Goal: Use online tool/utility: Utilize a website feature to perform a specific function

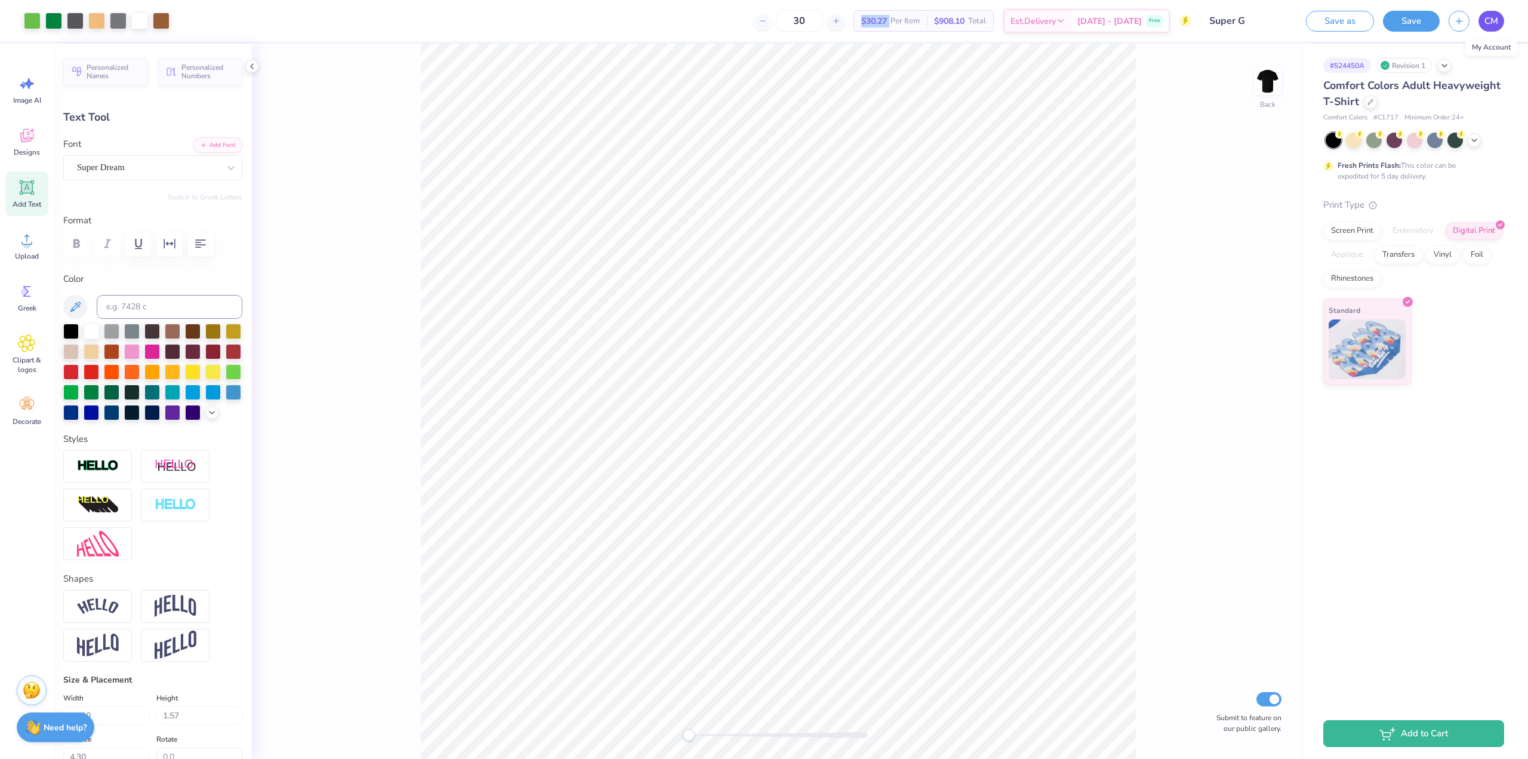
click at [1489, 18] on span "CM" at bounding box center [1491, 21] width 14 height 14
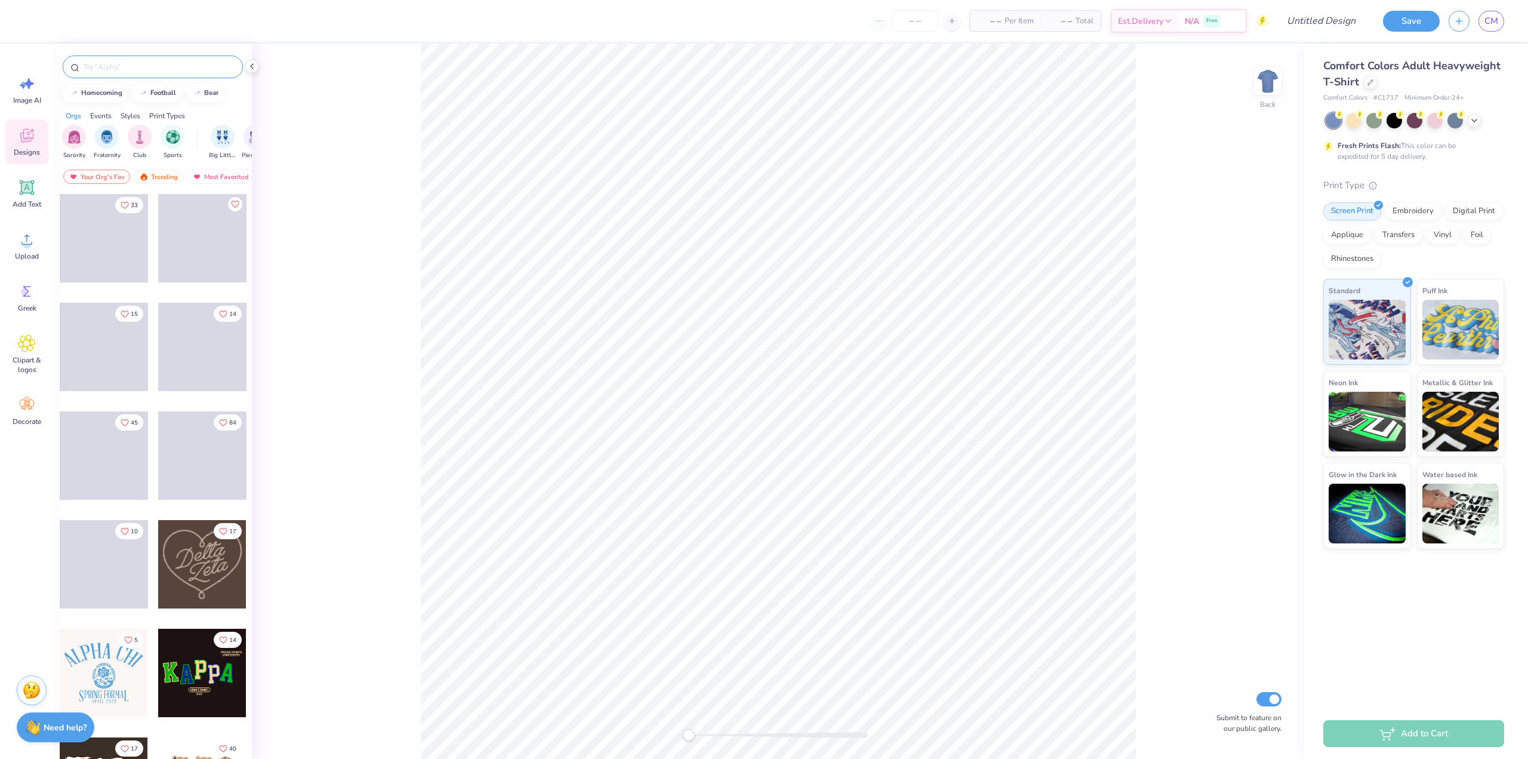
click at [103, 64] on input "text" at bounding box center [158, 67] width 153 height 12
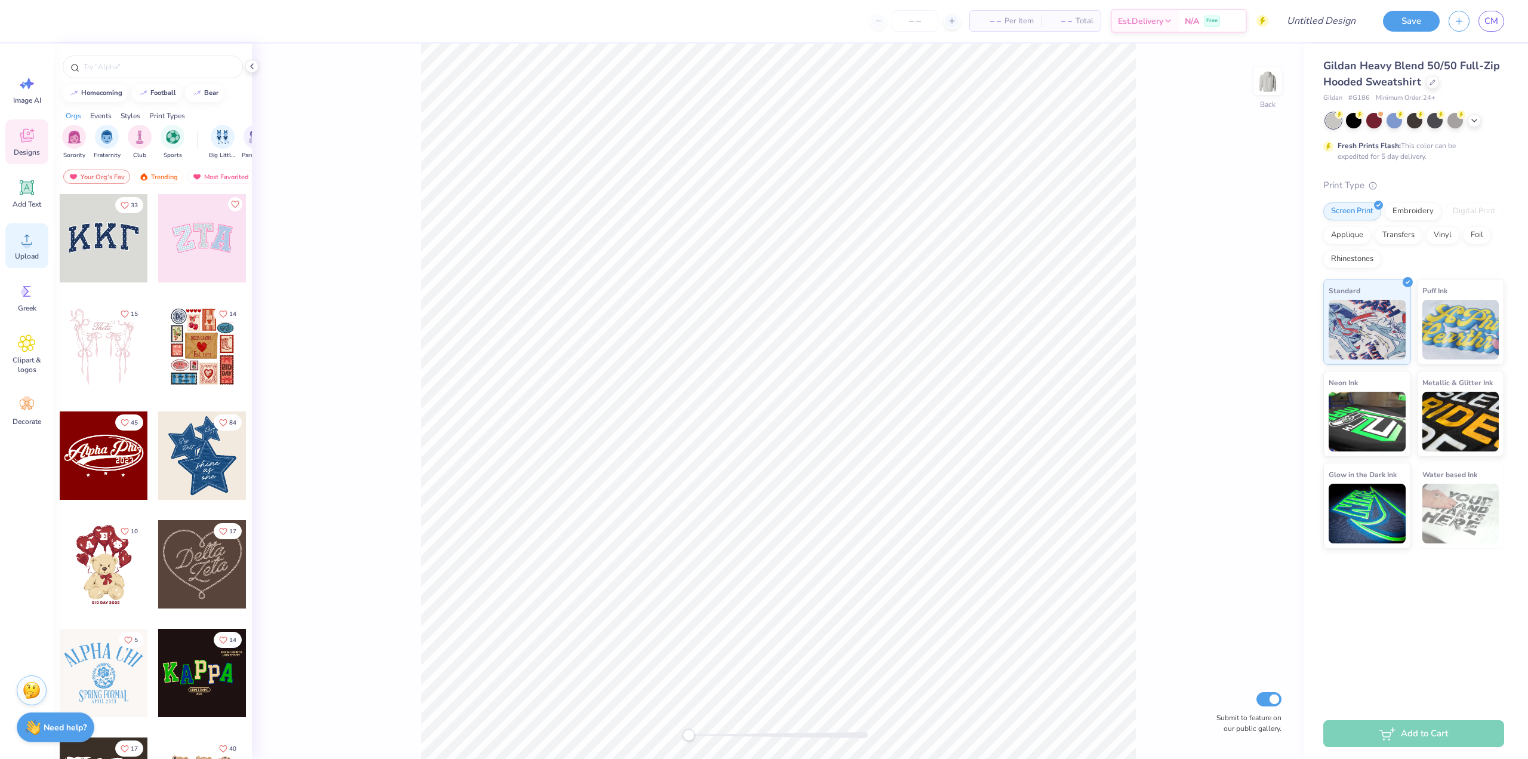
click at [21, 242] on icon at bounding box center [27, 239] width 18 height 18
click at [28, 248] on circle at bounding box center [27, 244] width 8 height 8
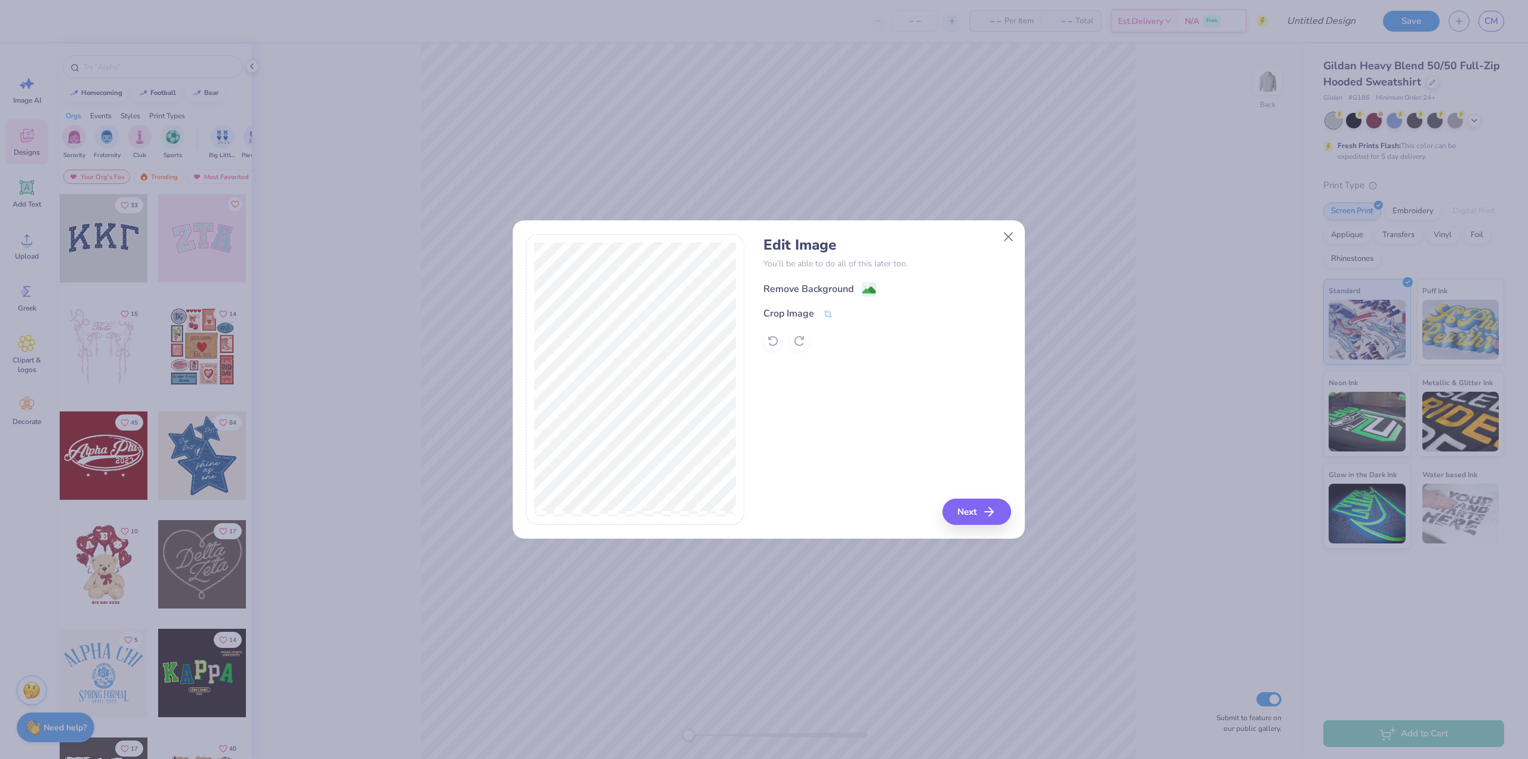
click at [839, 285] on div "Remove Background" at bounding box center [808, 289] width 90 height 14
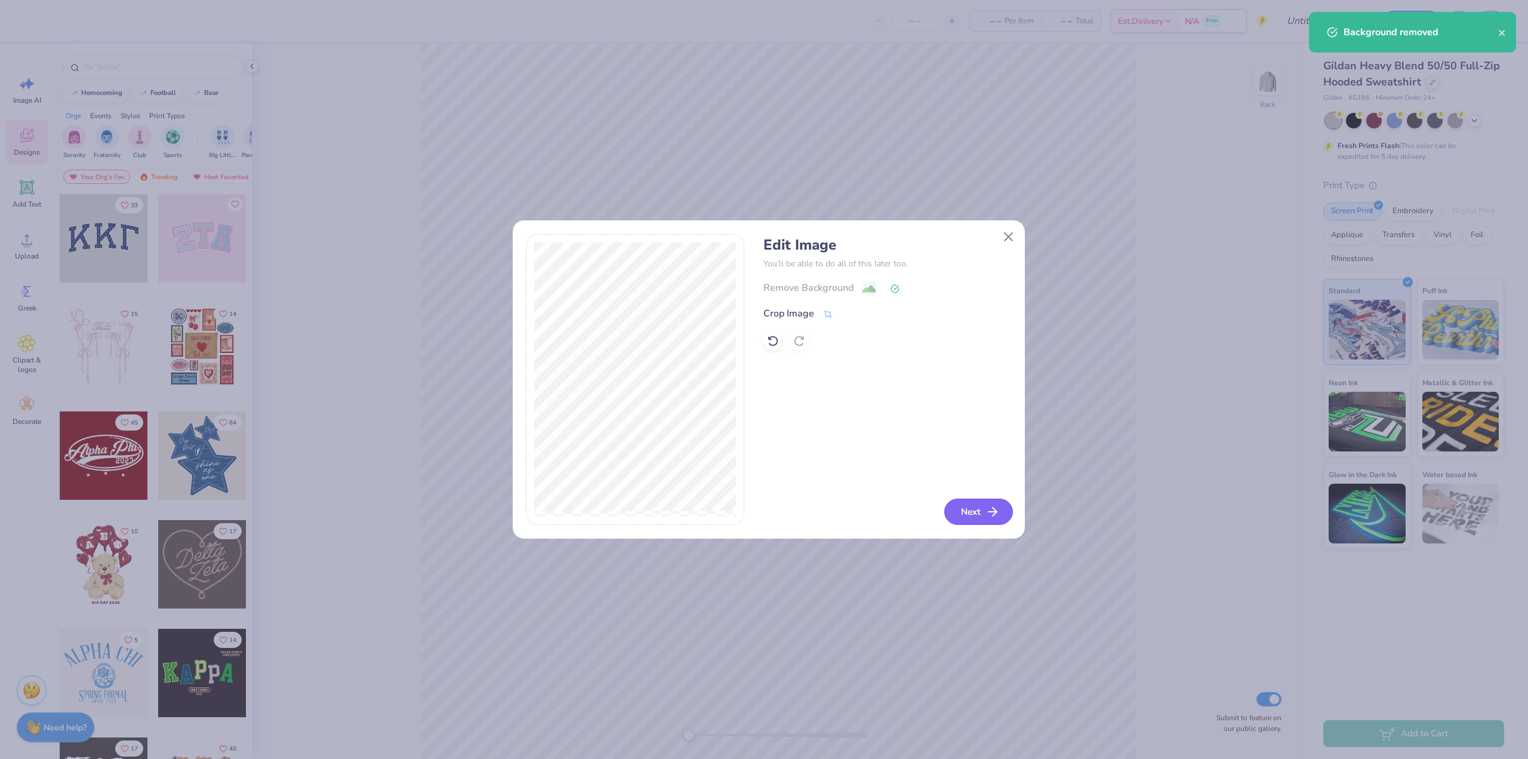
click at [984, 509] on button "Next" at bounding box center [978, 511] width 69 height 26
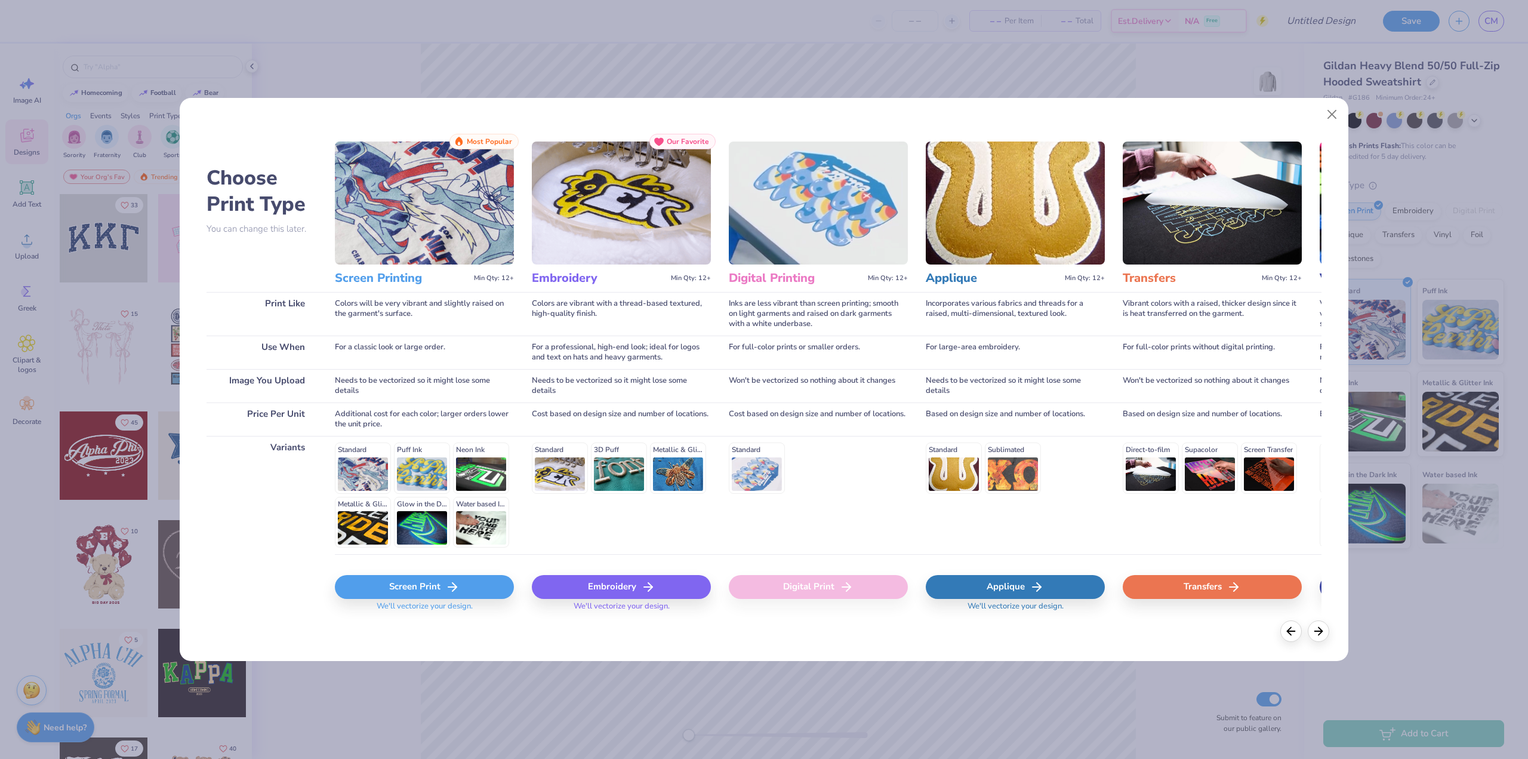
click at [452, 581] on icon at bounding box center [452, 587] width 14 height 14
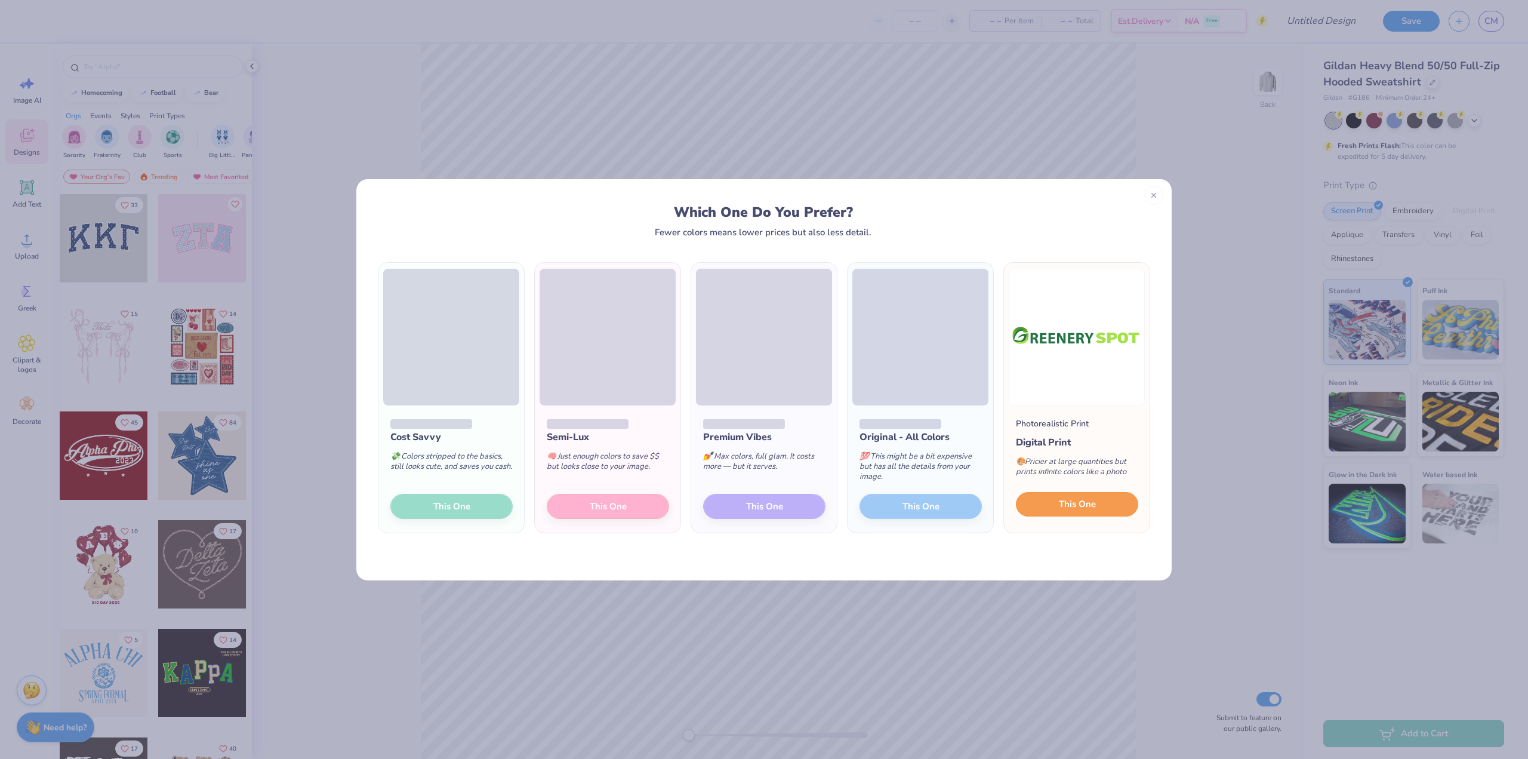
click at [1093, 501] on span "This One" at bounding box center [1077, 504] width 37 height 14
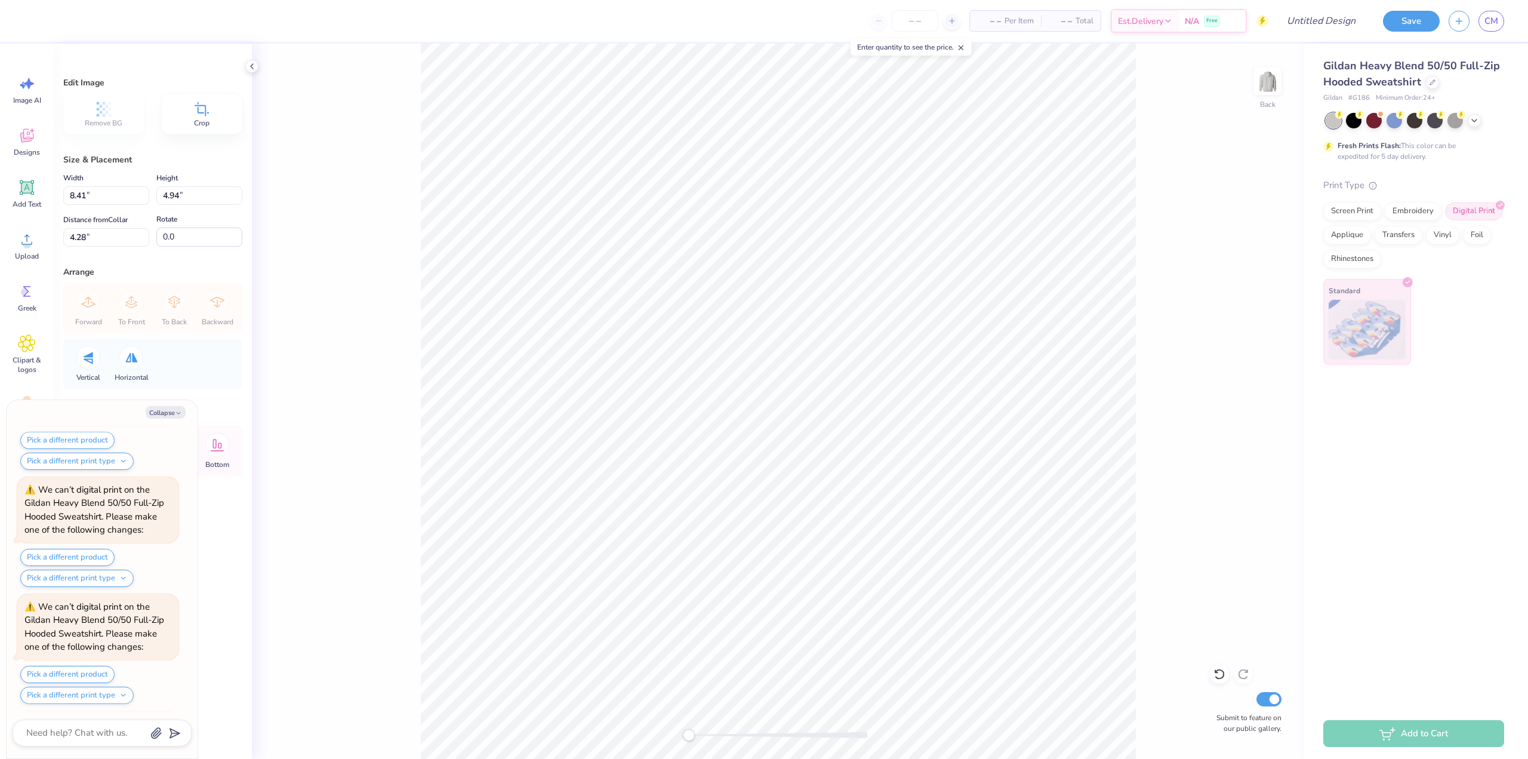
scroll to position [341, 0]
type textarea "x"
type input "1.63"
type textarea "x"
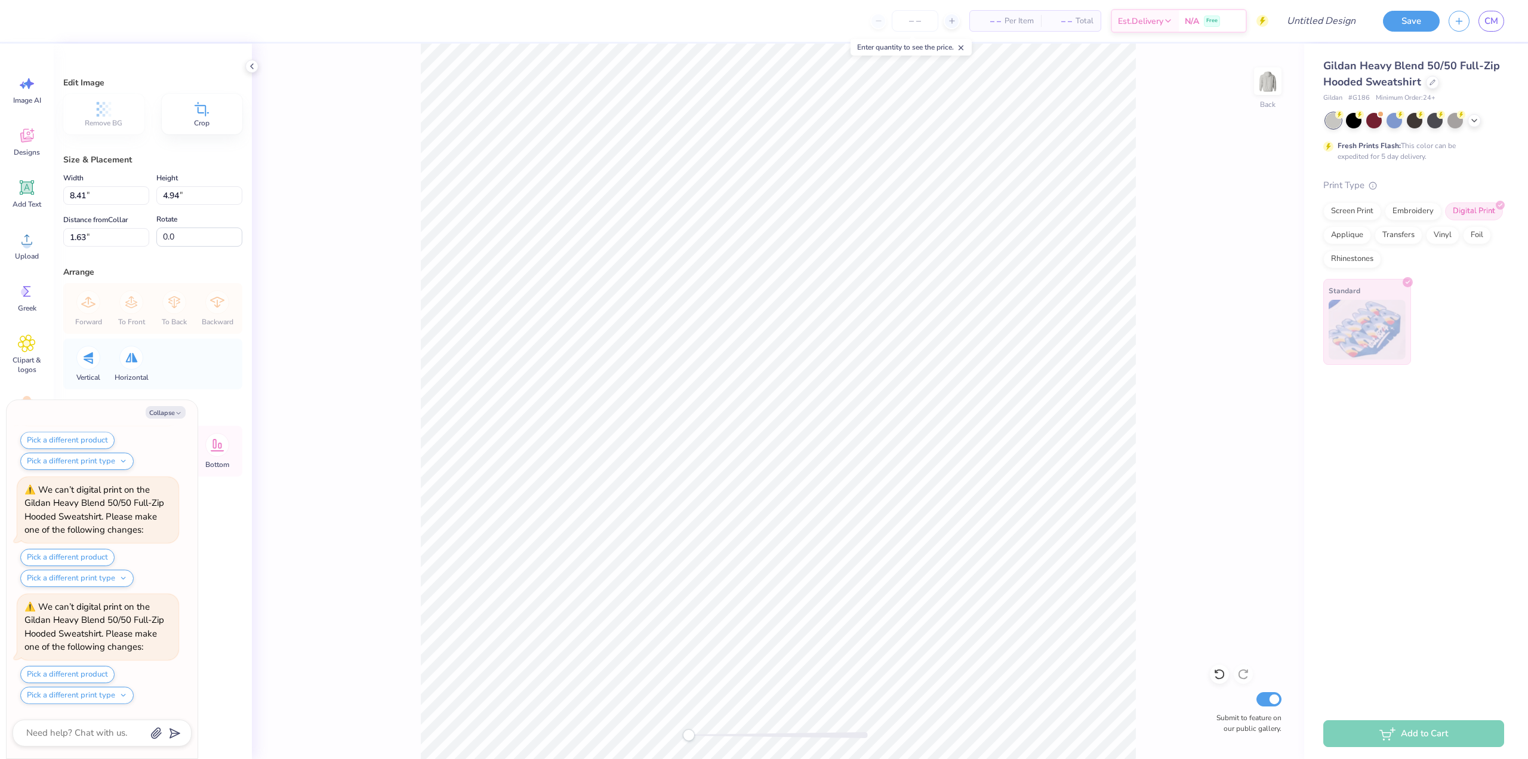
type input "104.8"
type textarea "x"
type input "0.0"
type textarea "x"
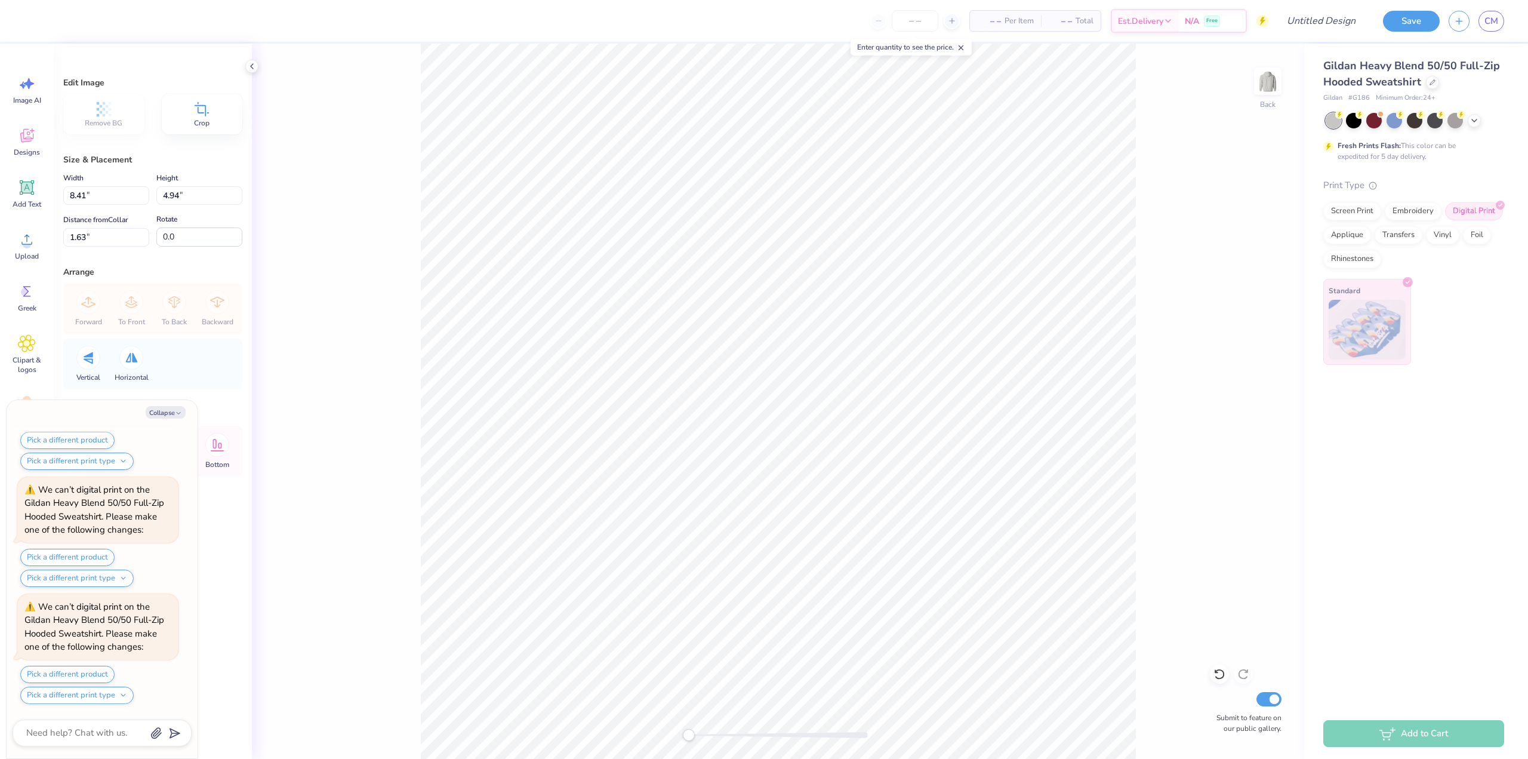
type input "-84.7"
type textarea "x"
type input "0.0"
type textarea "x"
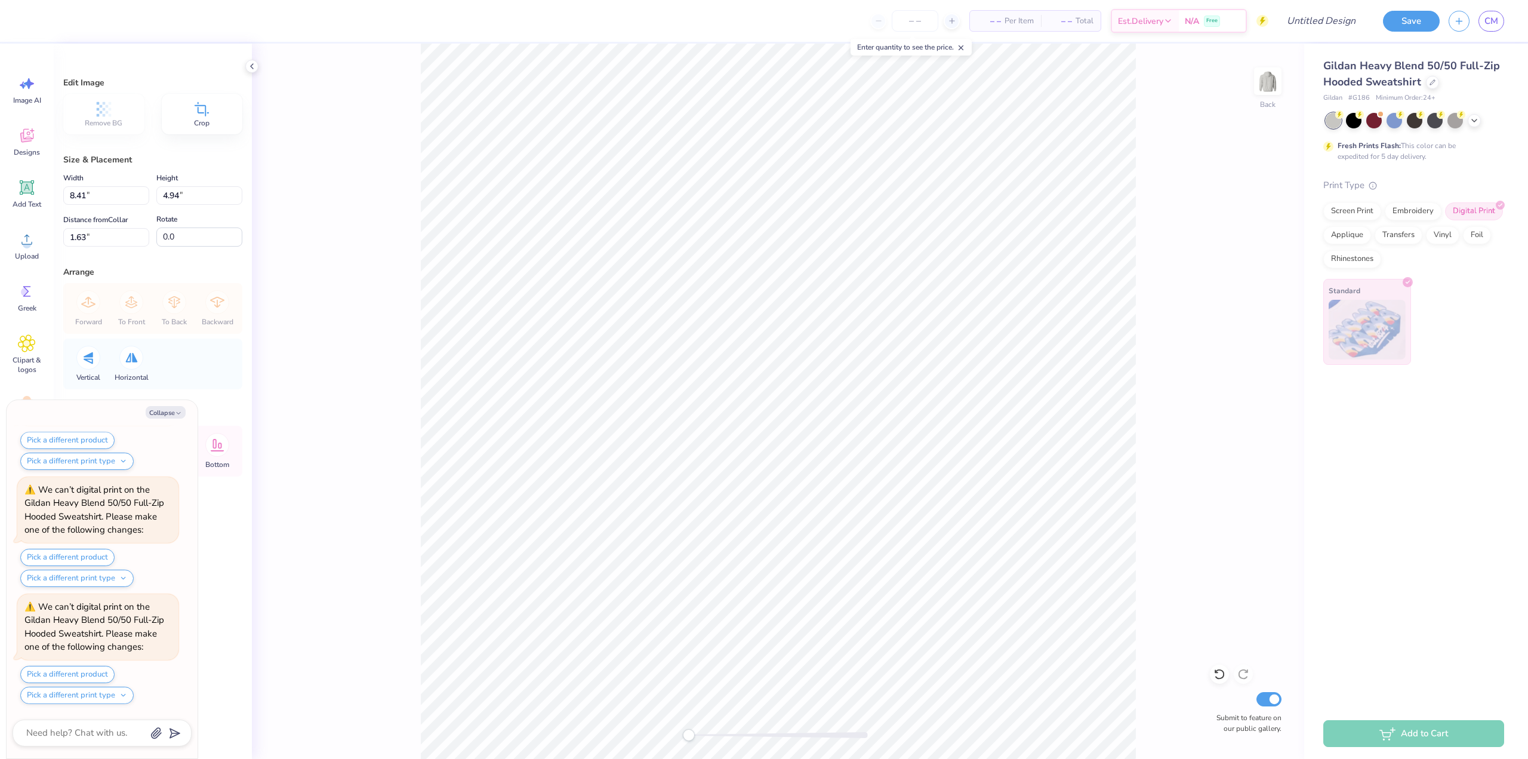
type input "34.9"
type textarea "x"
type input "0.0"
type textarea "x"
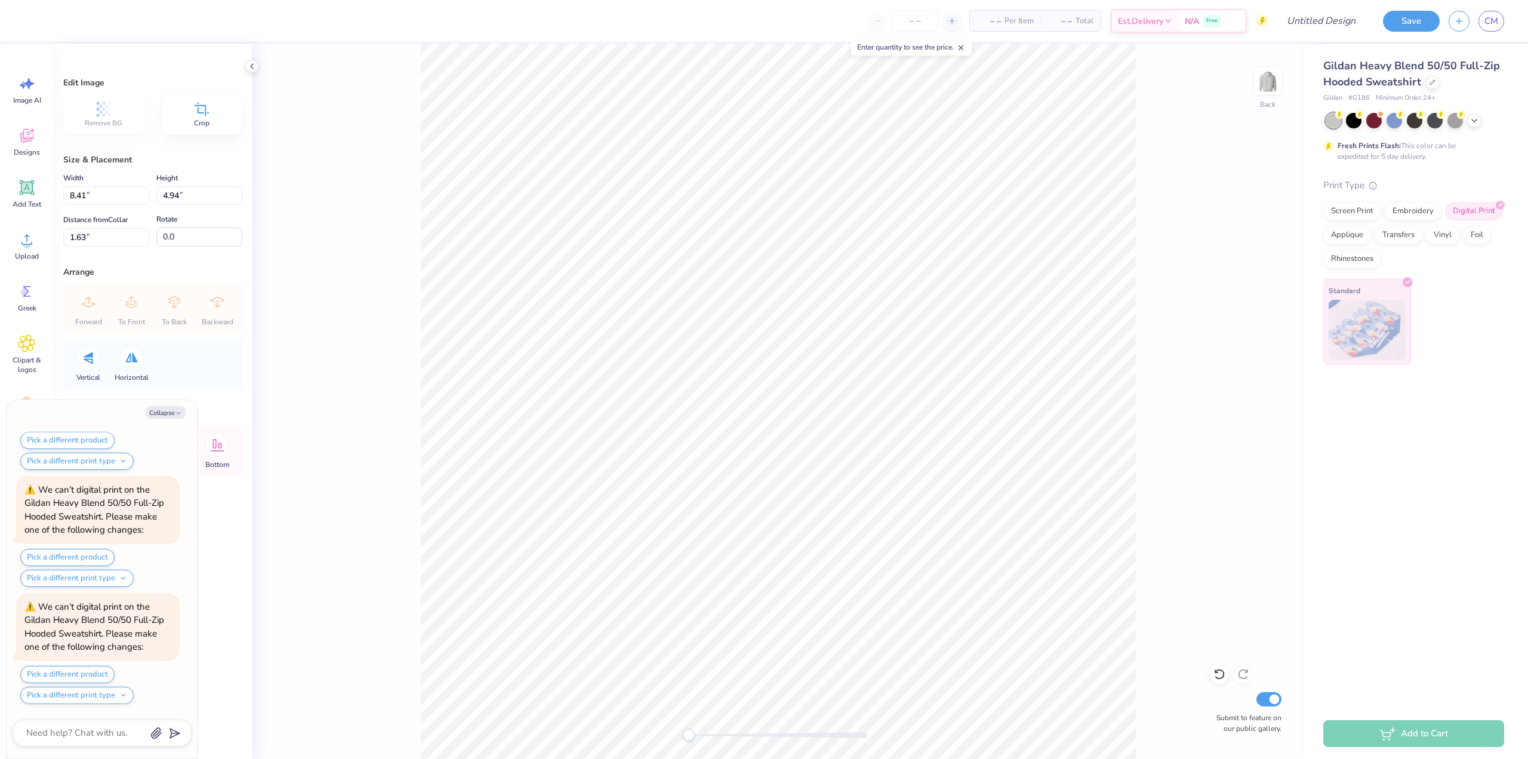
type input "5.09"
type input "2.99"
type input "3.58"
type textarea "x"
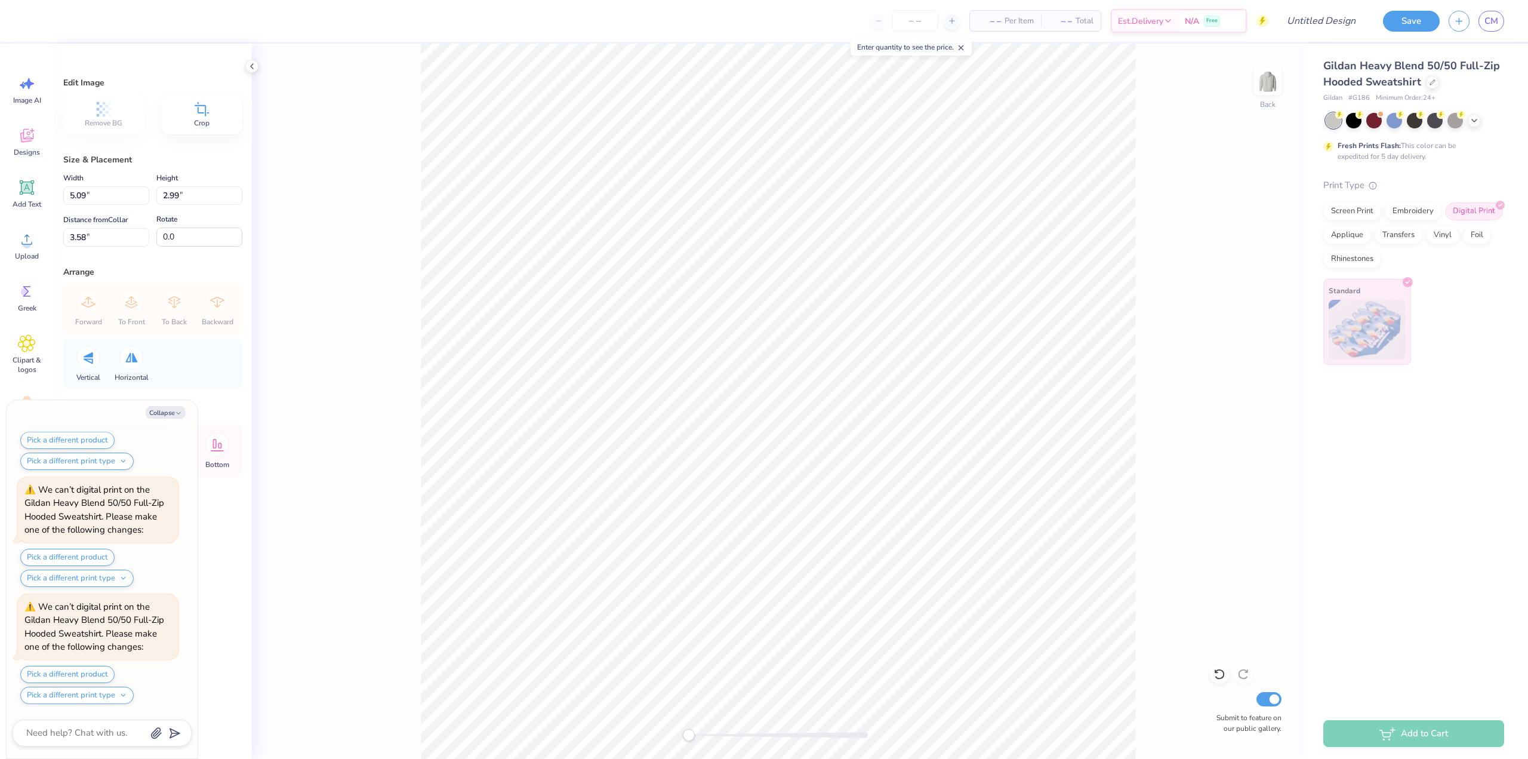
type input "102.2"
type textarea "x"
type input "3.99"
type input "5.60"
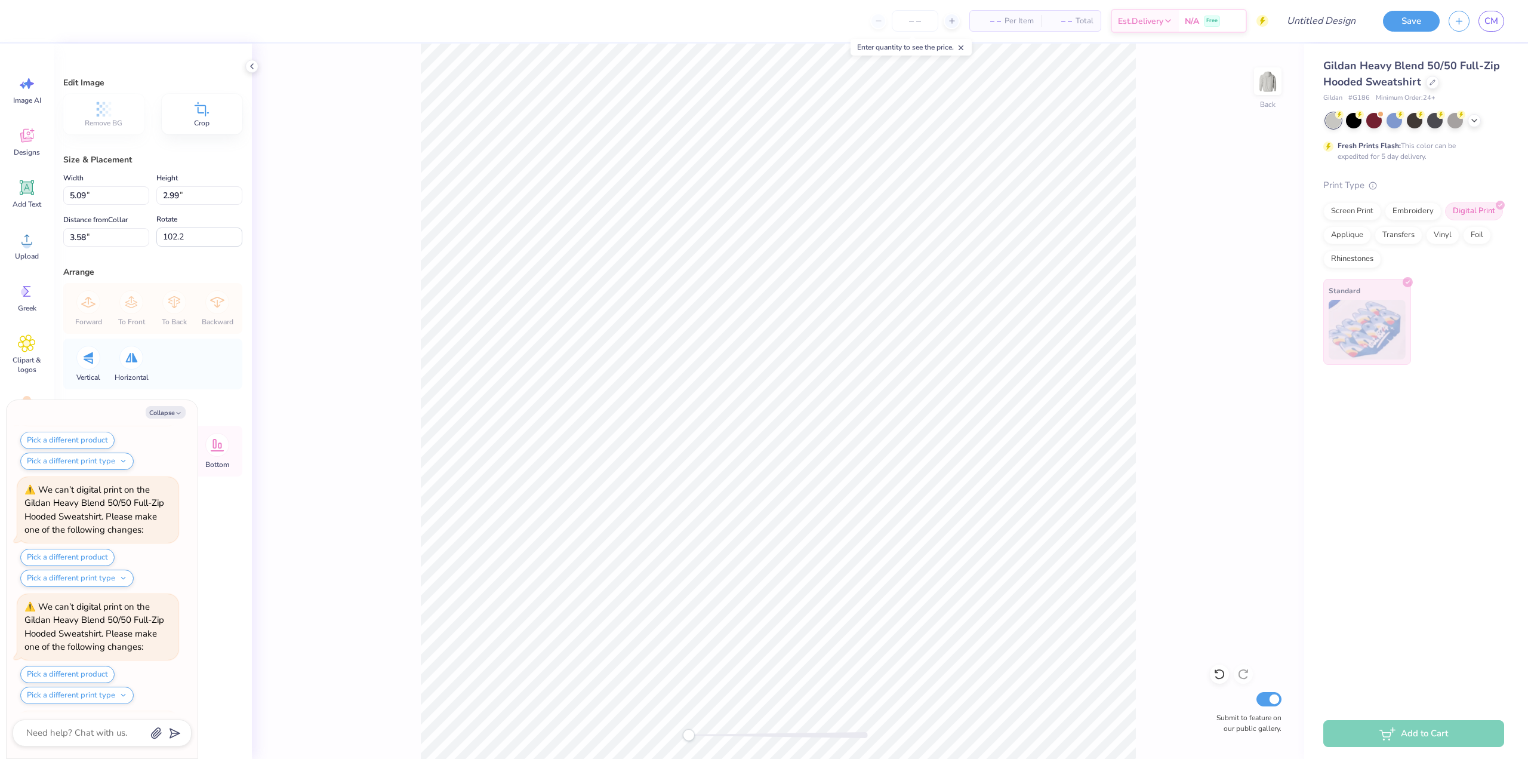
type input "2.28"
click at [1271, 81] on img at bounding box center [1268, 81] width 48 height 48
type textarea "x"
type input "0.0"
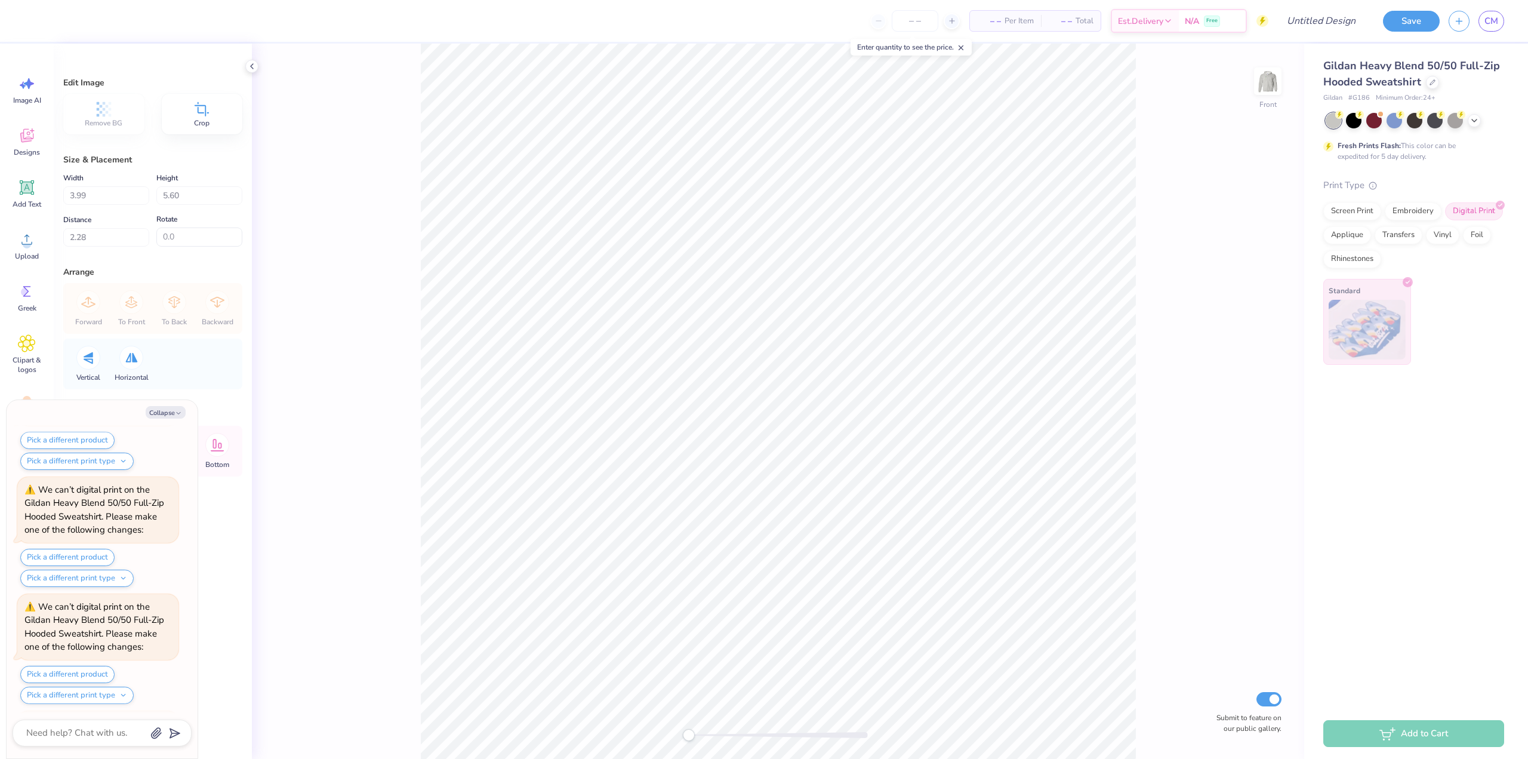
scroll to position [1628, 0]
click at [22, 251] on div "Upload" at bounding box center [26, 245] width 43 height 45
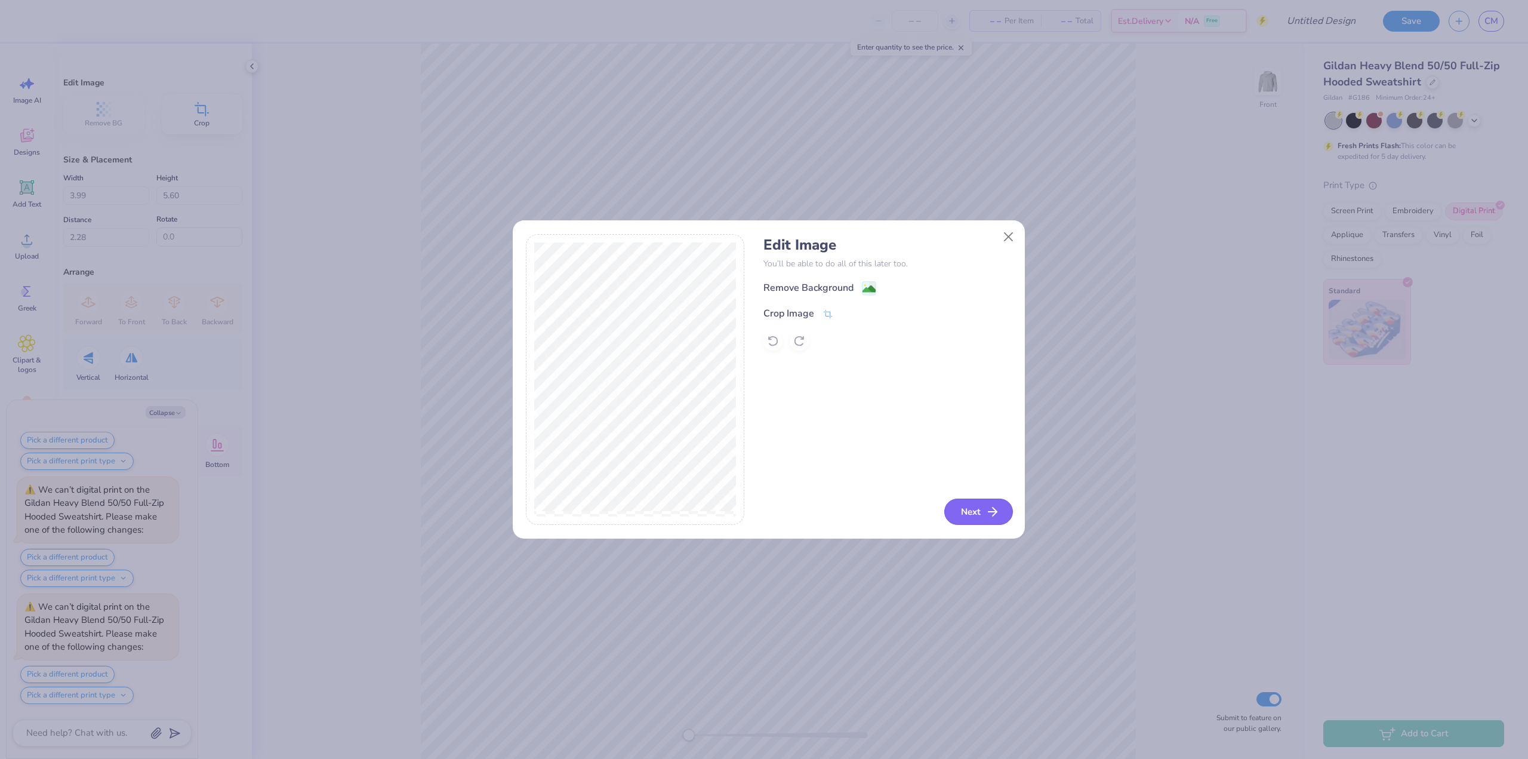
click at [971, 520] on button "Next" at bounding box center [978, 511] width 69 height 26
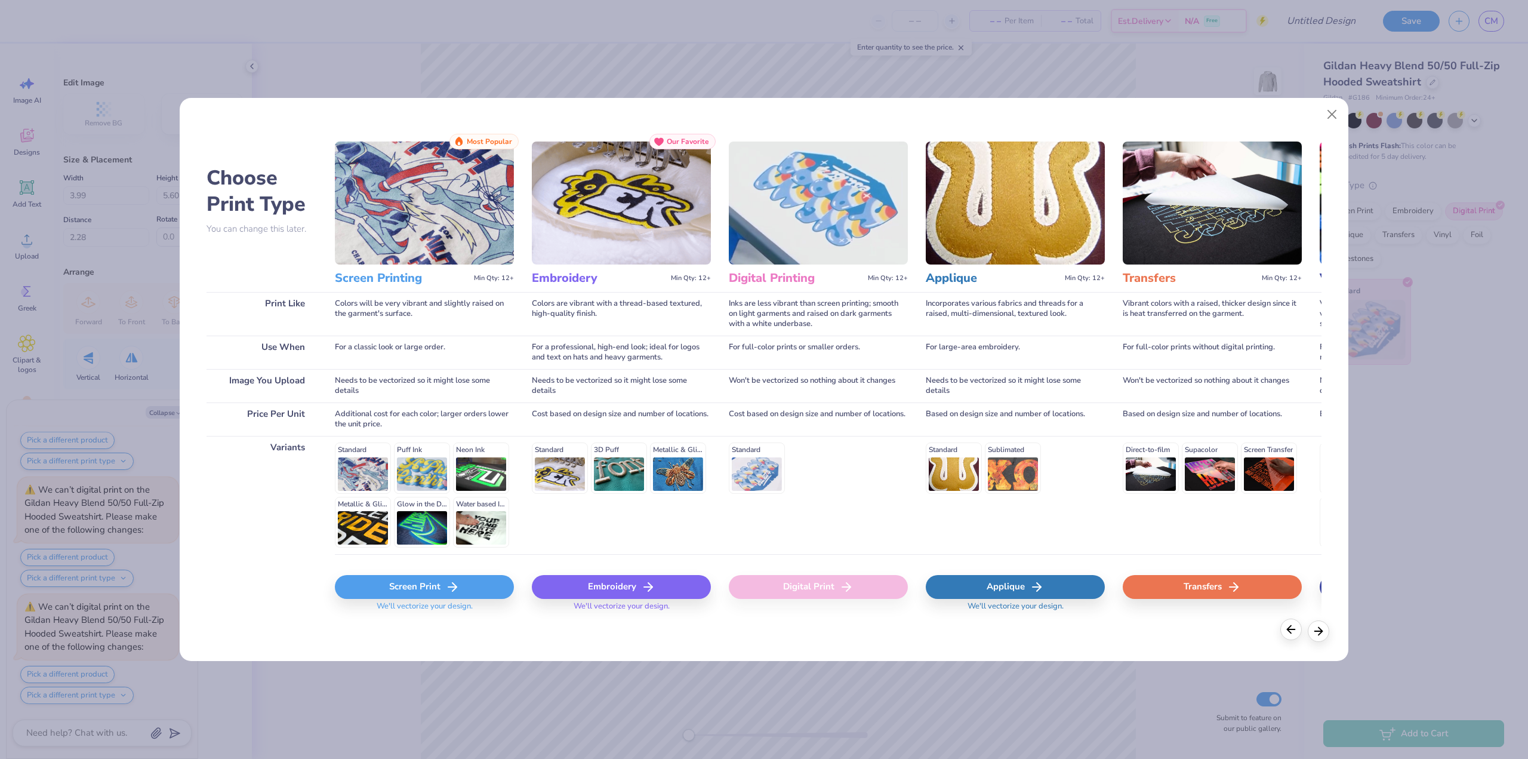
click at [1294, 636] on div at bounding box center [1290, 628] width 21 height 21
click at [1291, 631] on icon at bounding box center [1290, 628] width 13 height 13
click at [1334, 115] on button "Close" at bounding box center [1332, 114] width 23 height 23
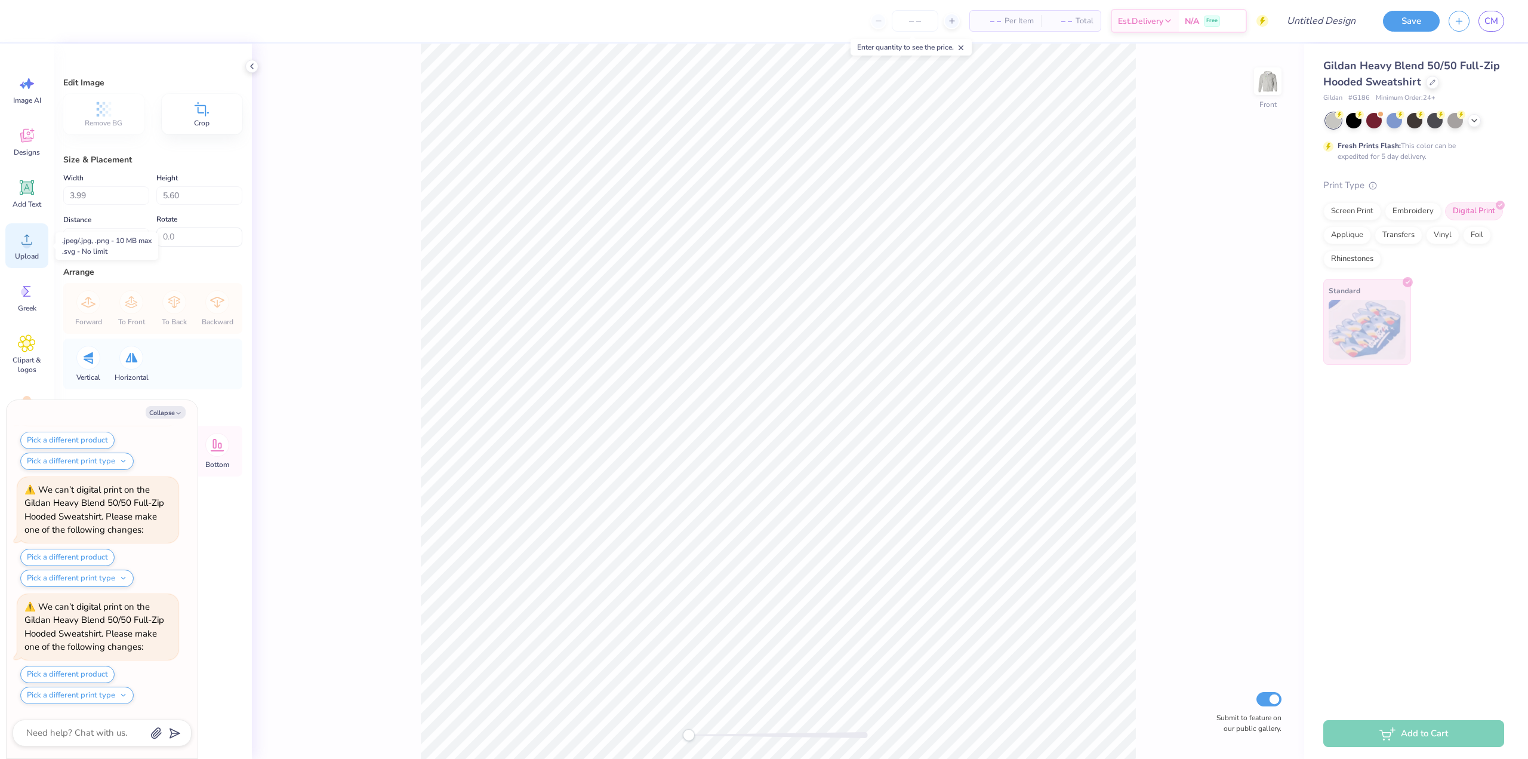
click at [22, 241] on icon at bounding box center [27, 239] width 18 height 18
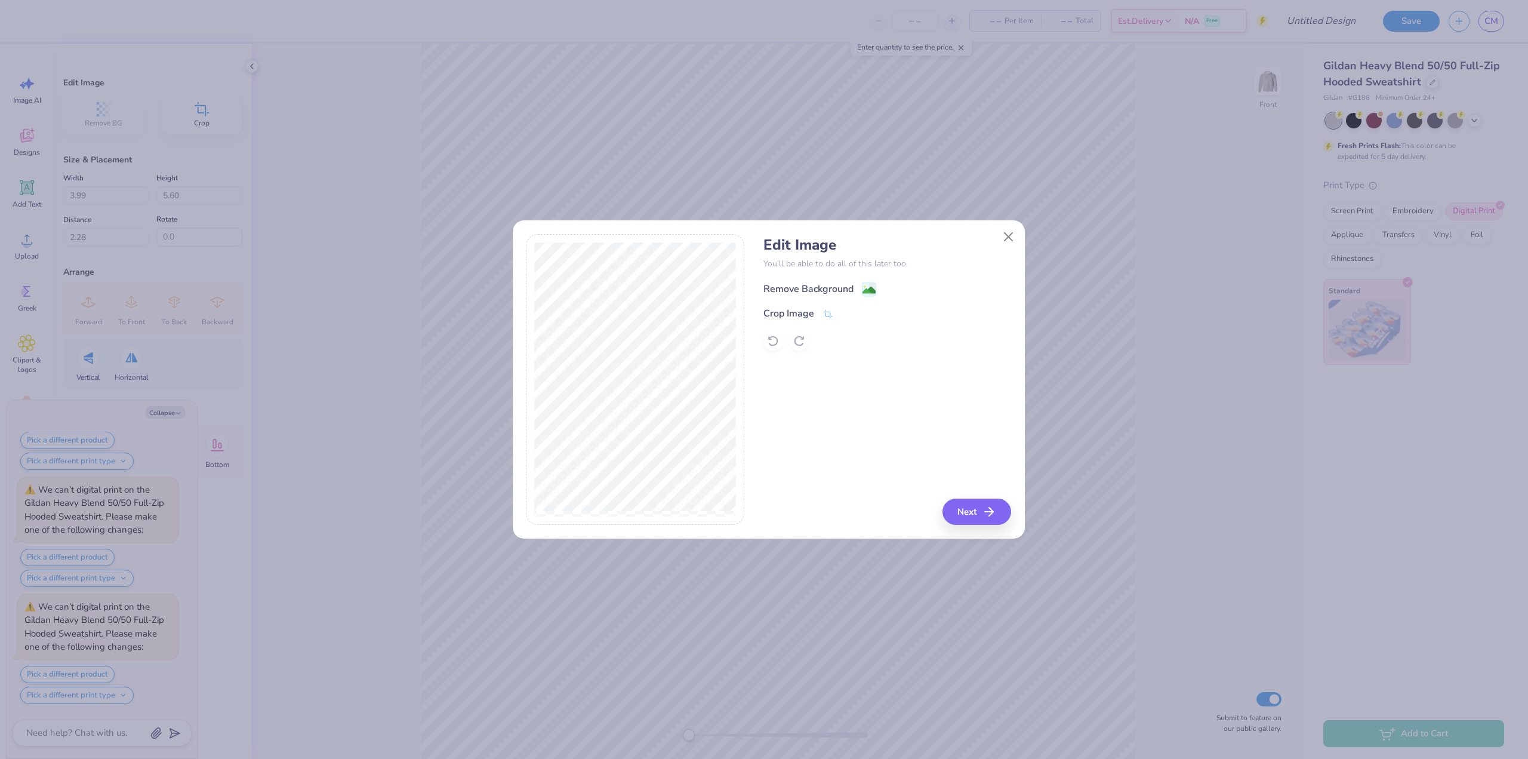
click at [814, 285] on div "Remove Background" at bounding box center [808, 289] width 90 height 14
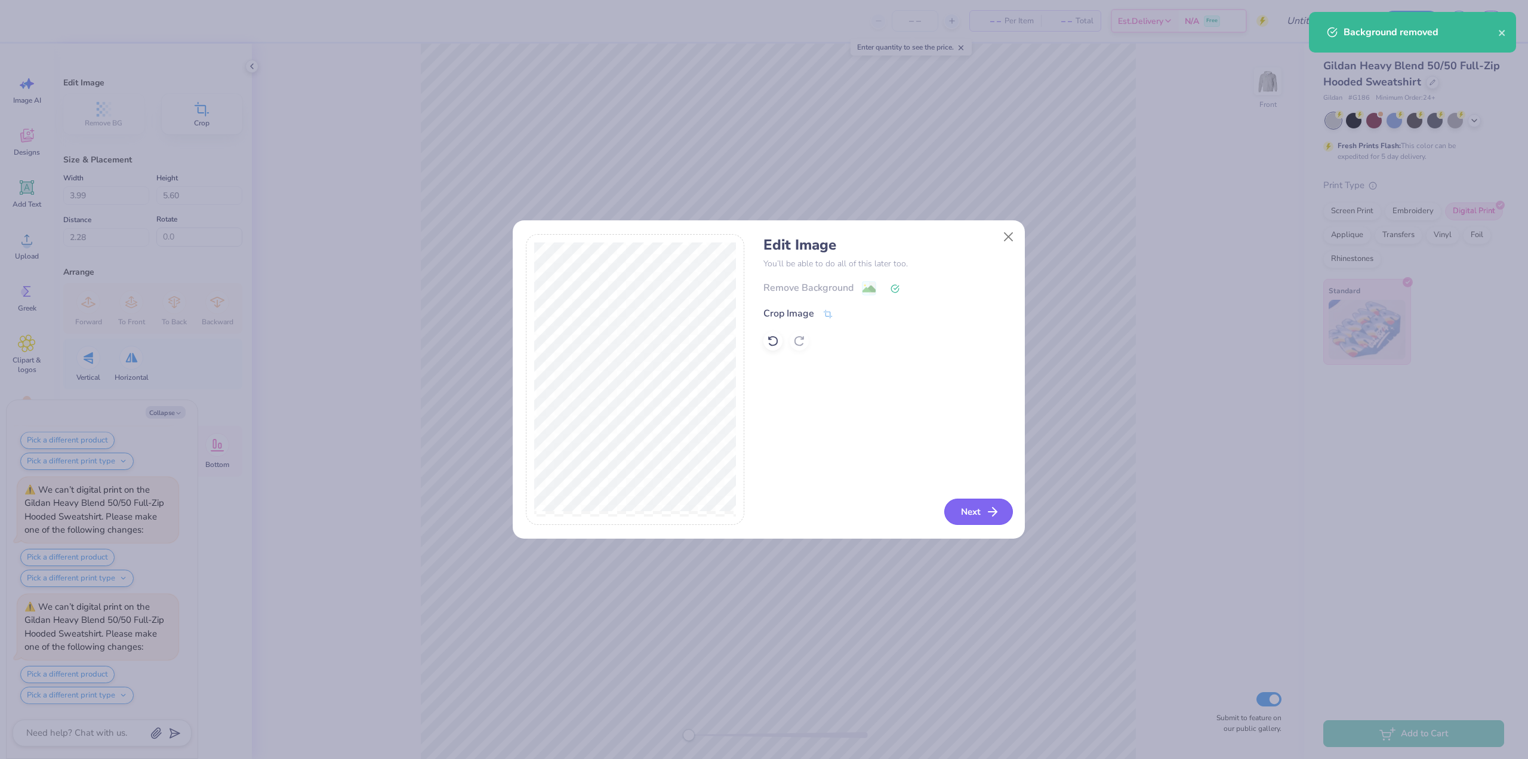
click at [990, 520] on button "Next" at bounding box center [978, 511] width 69 height 26
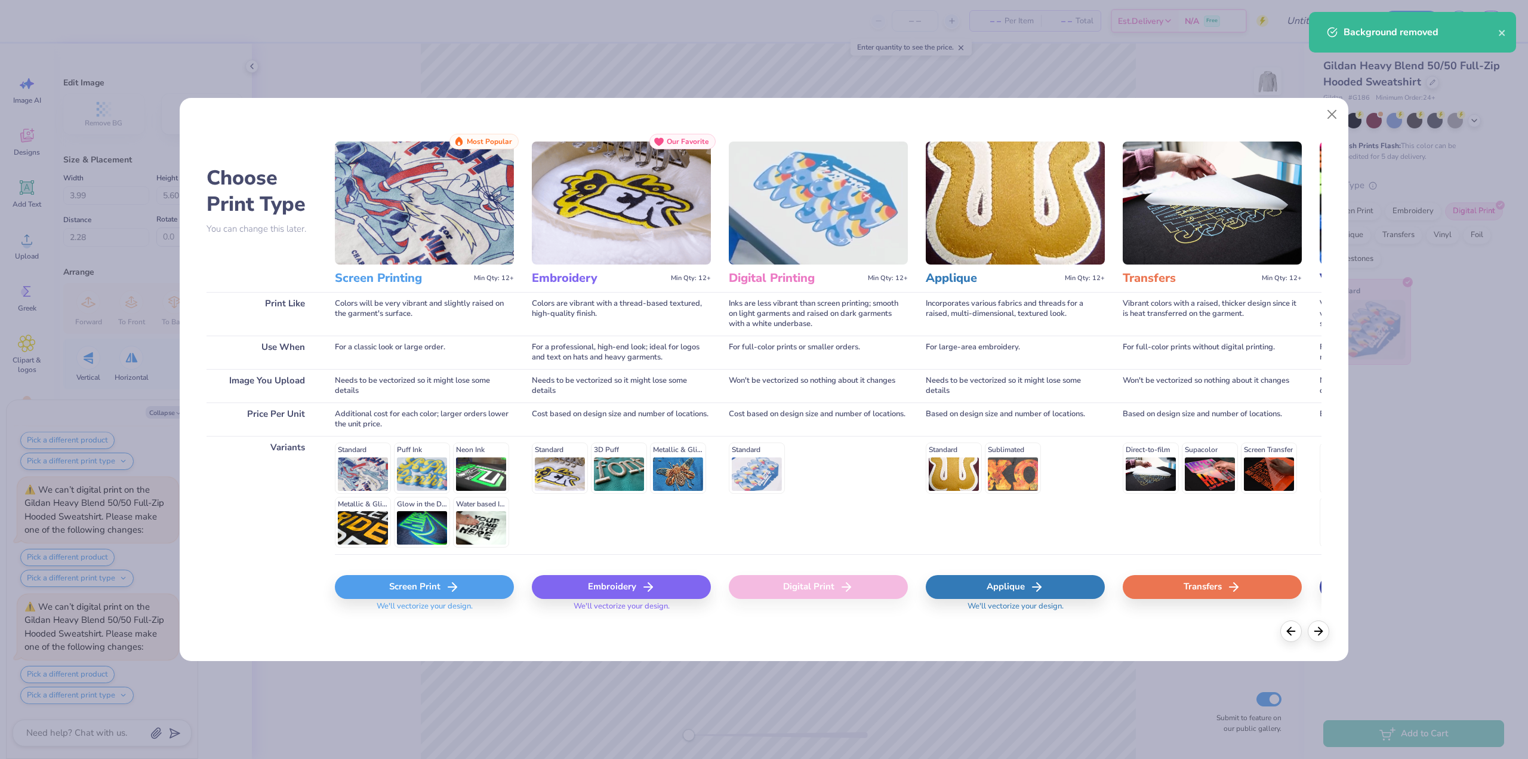
click at [858, 594] on div "Digital Print" at bounding box center [818, 587] width 179 height 24
click at [423, 587] on div "Screen Print" at bounding box center [424, 587] width 179 height 24
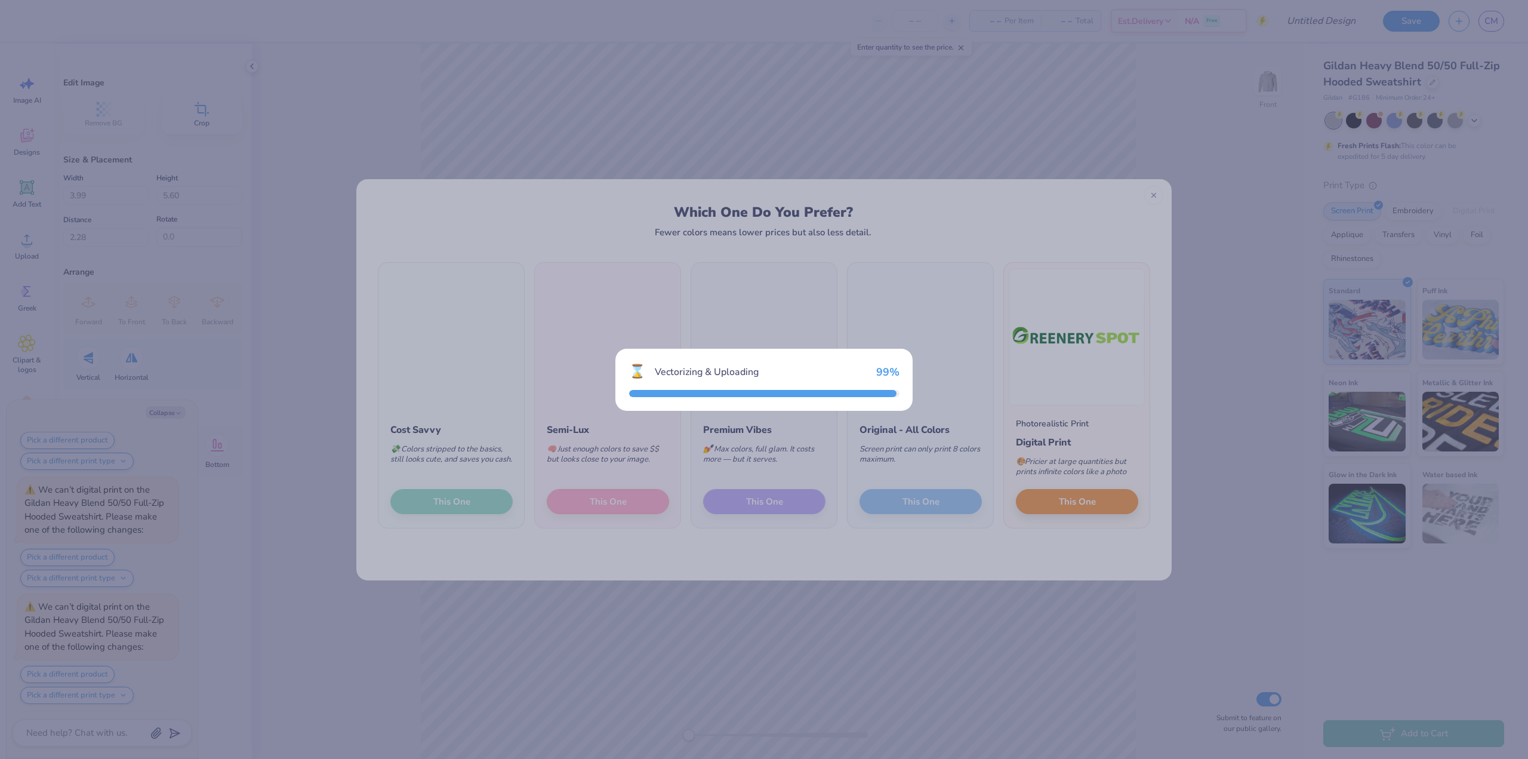
scroll to position [1727, 0]
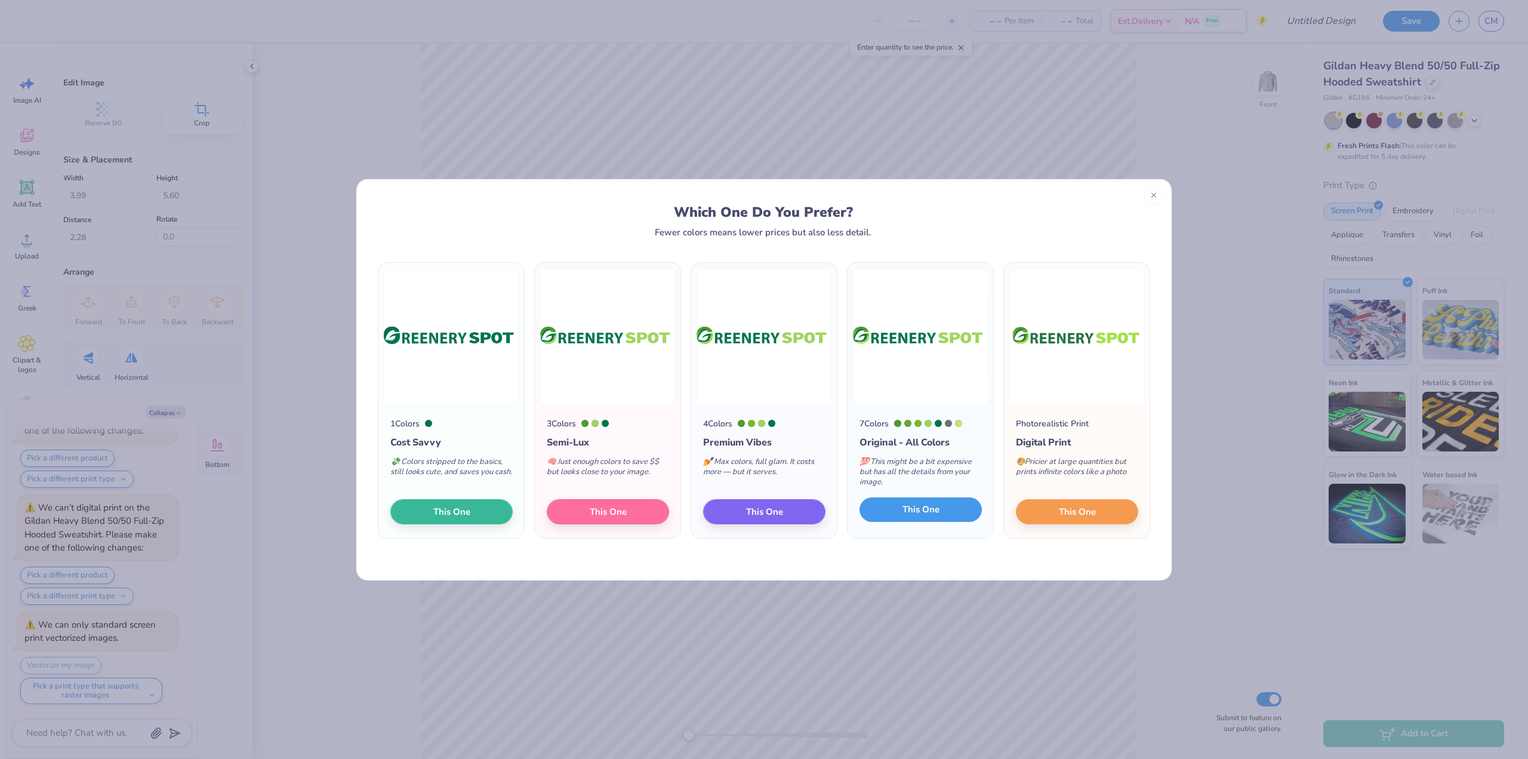
click at [906, 516] on button "This One" at bounding box center [920, 509] width 122 height 25
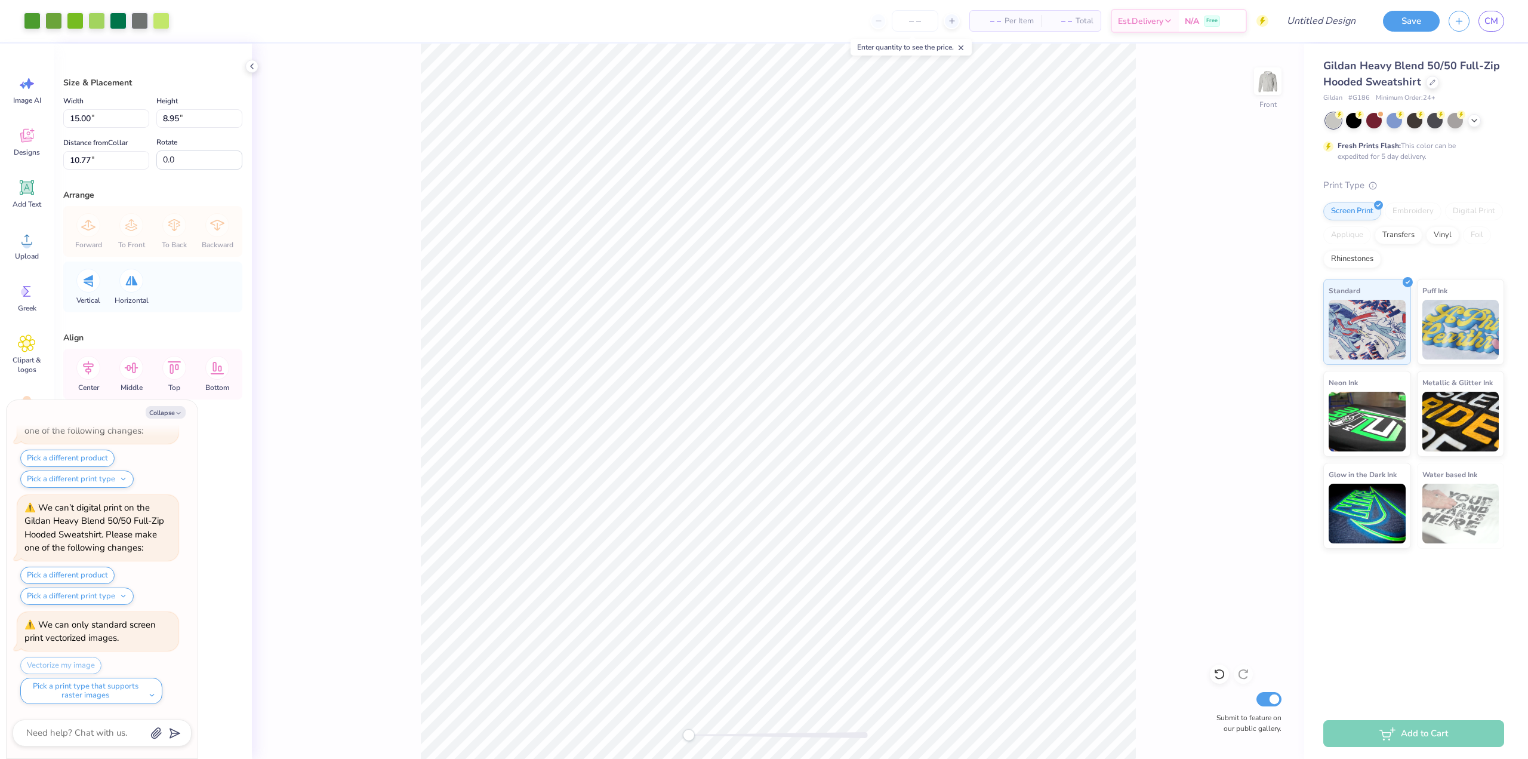
type textarea "x"
type input "-127.3"
click at [167, 415] on button "Collapse" at bounding box center [166, 412] width 40 height 13
type textarea "x"
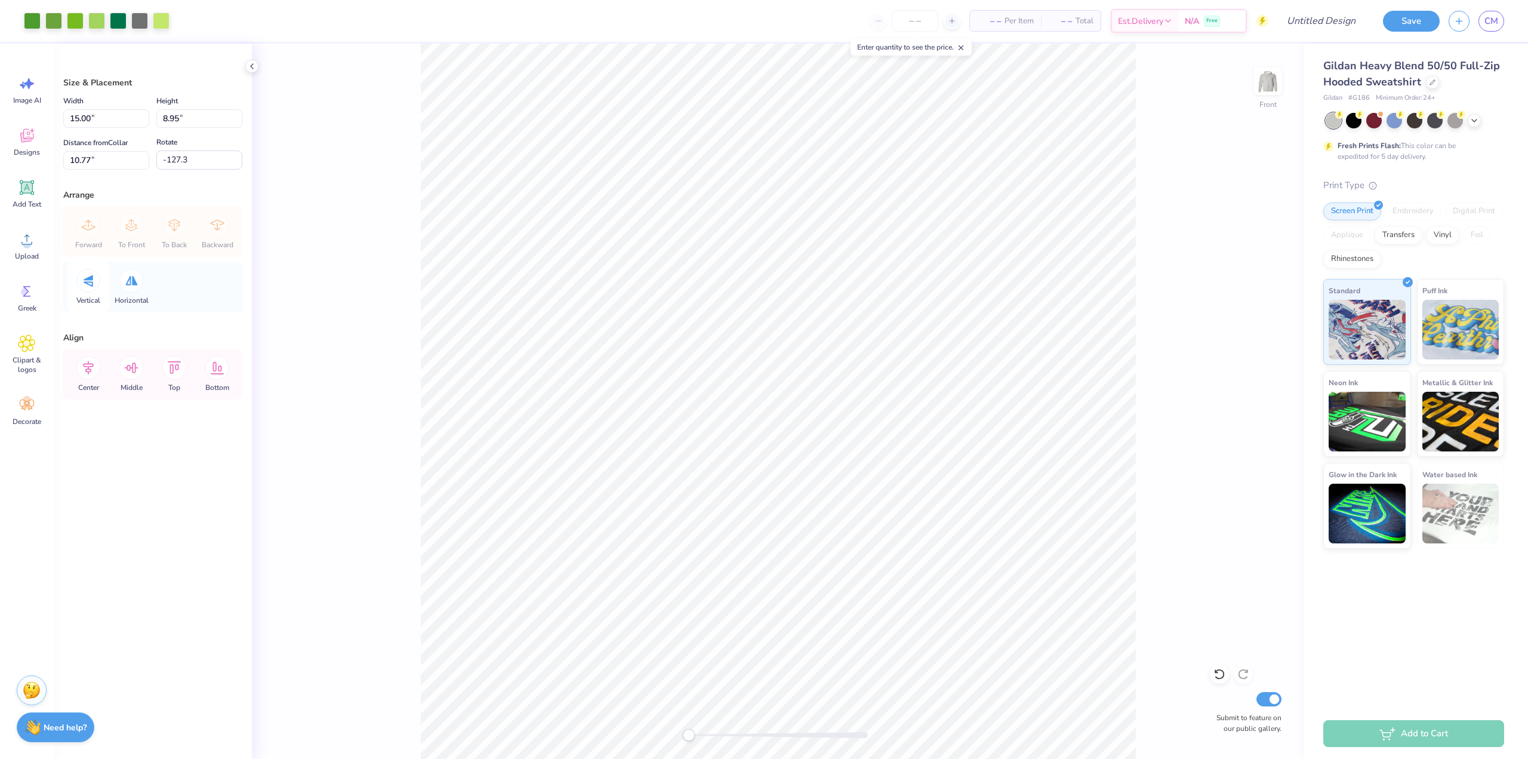
click at [85, 289] on div at bounding box center [88, 281] width 24 height 24
click at [135, 286] on div at bounding box center [131, 281] width 24 height 24
type input "127.3"
type input "179.7"
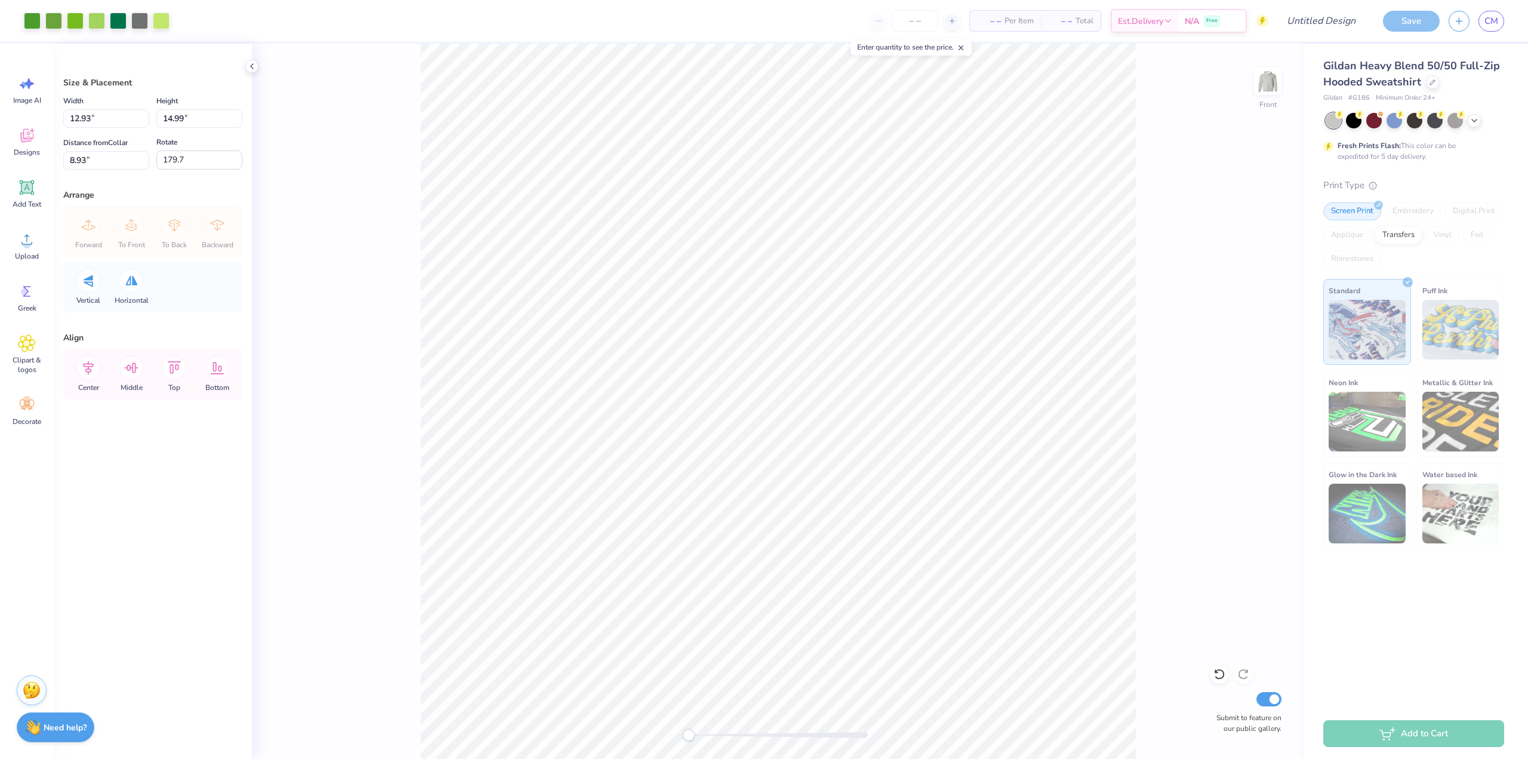
type input "15.02"
type input "8.95"
type input "10.73"
type input "5.63"
type input "3.35"
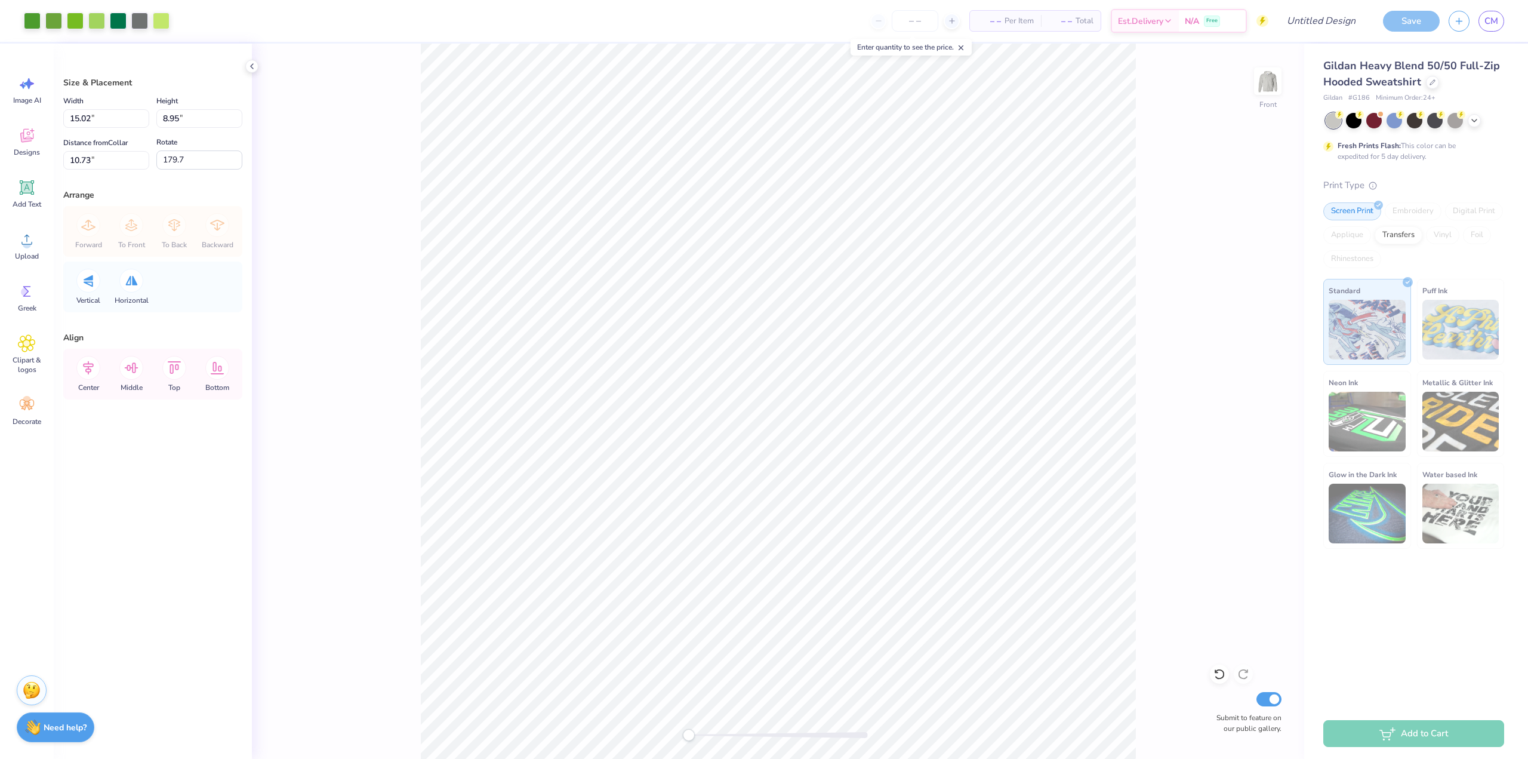
type input "16.33"
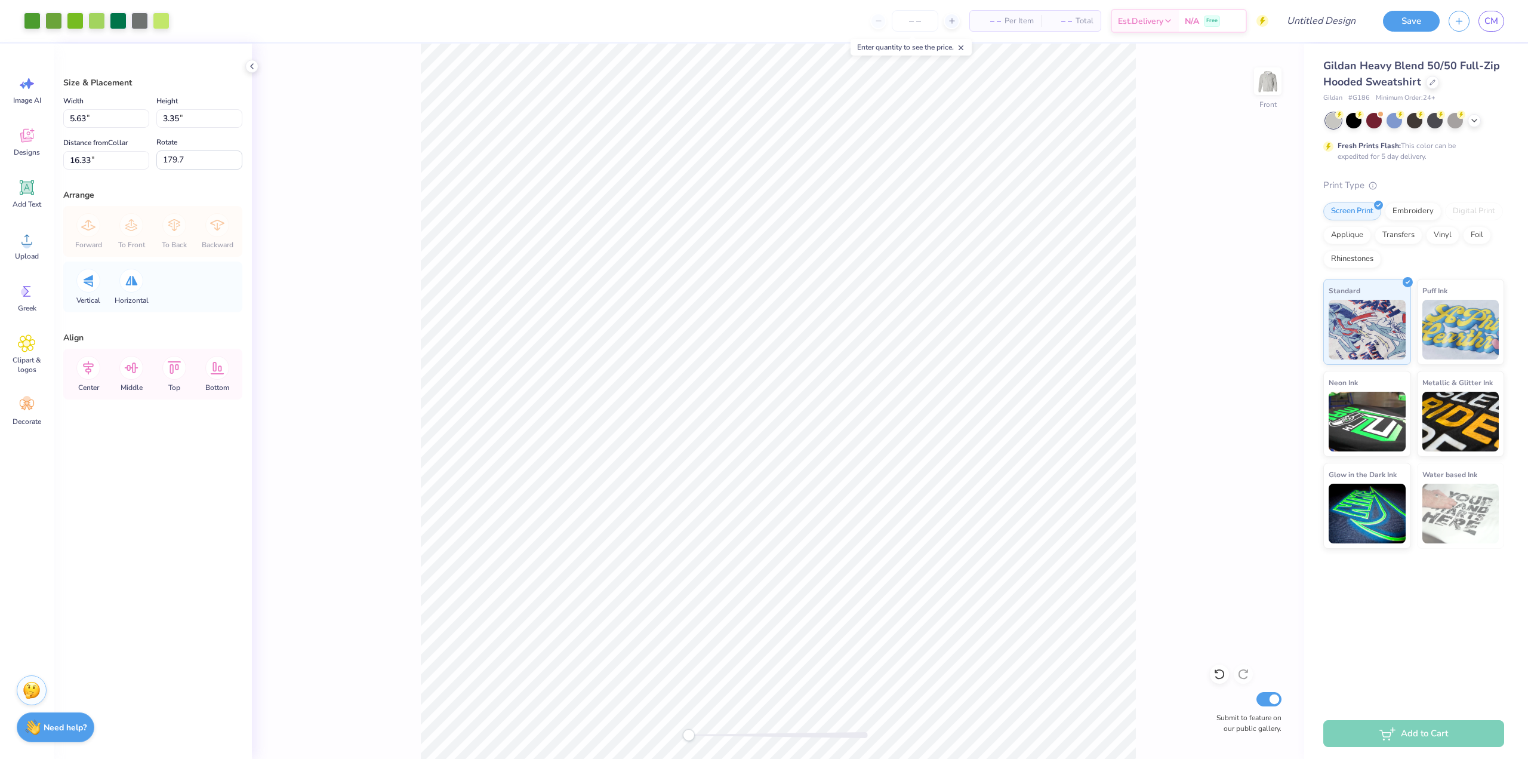
type input "-89.6"
type input "3.35"
type input "5.63"
type input "15.21"
